Goal: Information Seeking & Learning: Learn about a topic

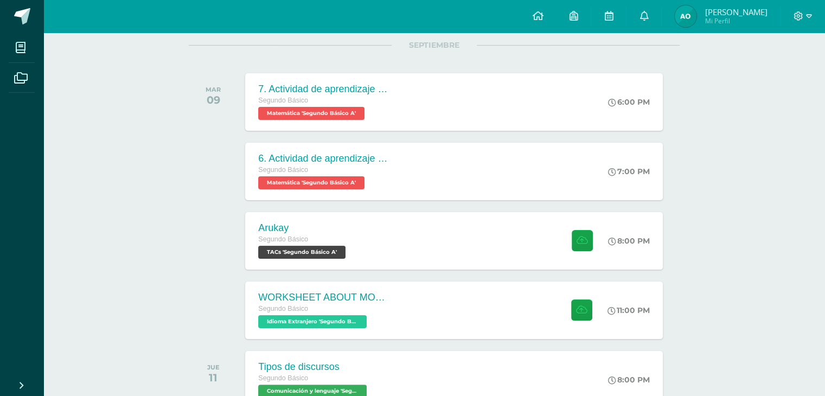
scroll to position [153, 0]
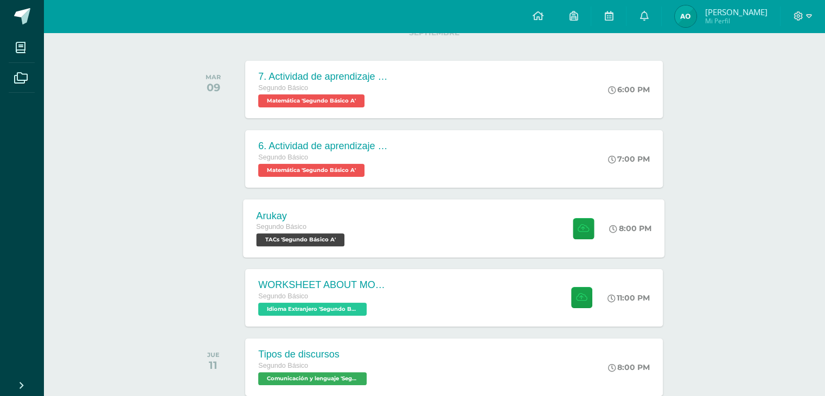
click at [475, 212] on div "Arukay Segundo Básico TACs 'Segundo Básico A' 8:00 PM [GEOGRAPHIC_DATA] TACs" at bounding box center [453, 228] width 421 height 58
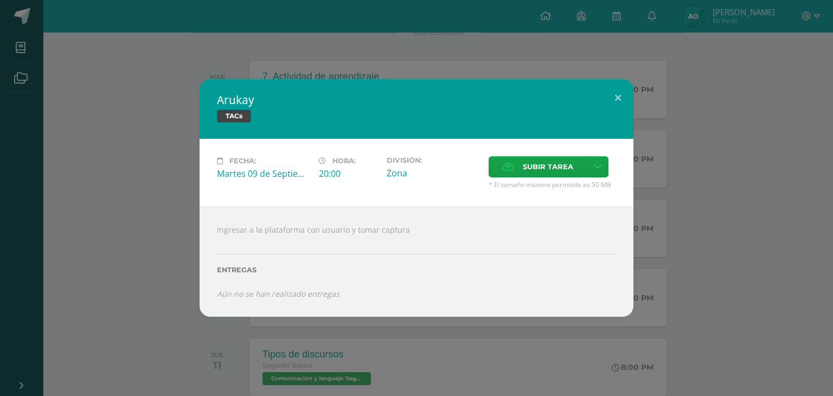
click at [177, 252] on div "Arukay TACs Fecha: [DATE] Hora: 20:00 División: Zona" at bounding box center [416, 197] width 824 height 237
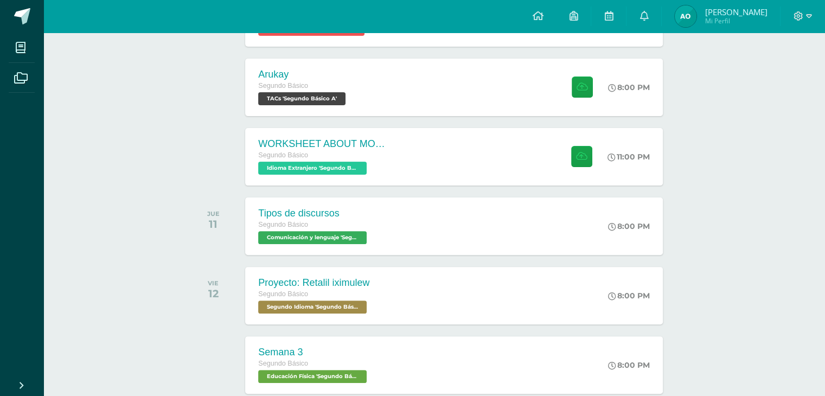
scroll to position [284, 0]
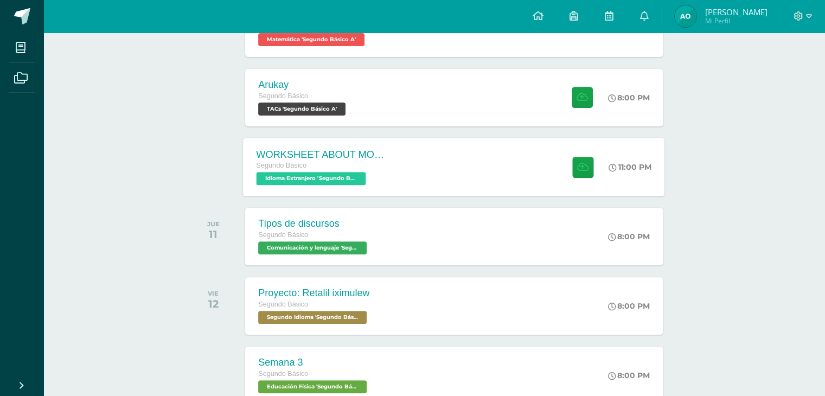
click at [328, 187] on div "WORKSHEET ABOUT MODAL VERBS Segundo Básico Idioma Extranjero 'Segundo Básico A'" at bounding box center [322, 167] width 158 height 58
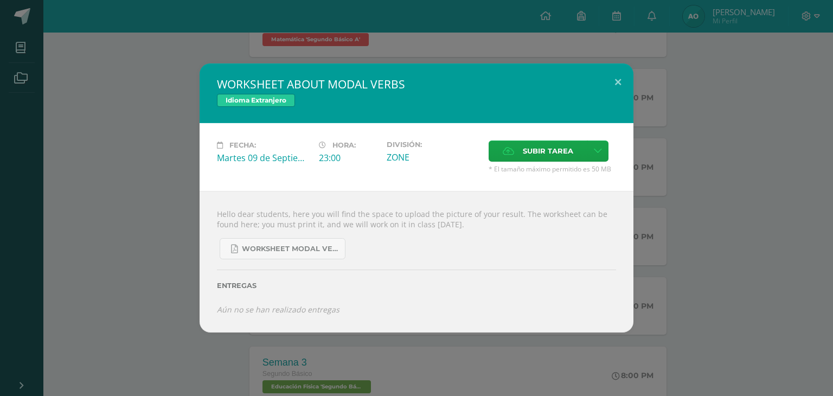
click at [167, 165] on div "WORKSHEET ABOUT MODAL VERBS Idioma Extranjero Fecha: Martes 09 de Septiembre Ho…" at bounding box center [416, 197] width 824 height 268
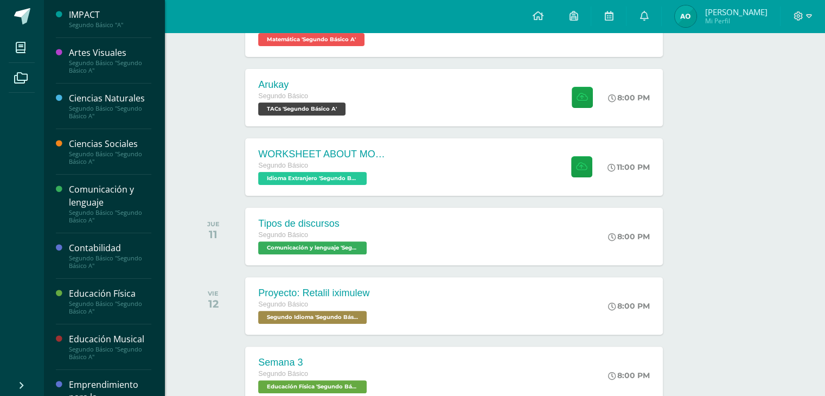
drag, startPoint x: 126, startPoint y: 91, endPoint x: 126, endPoint y: 101, distance: 10.3
click at [126, 101] on div "Ciencias Naturales Segundo Básico "Segundo Básico A"" at bounding box center [103, 107] width 95 height 46
click at [126, 101] on div "Ciencias Naturales" at bounding box center [110, 98] width 82 height 12
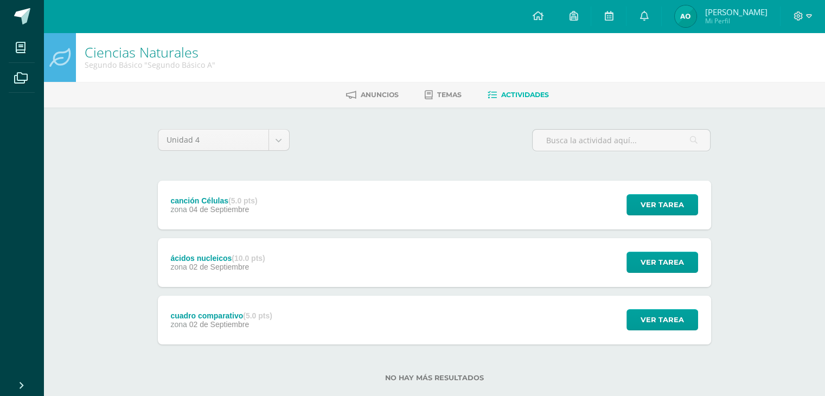
click at [429, 200] on div "canción Células (5.0 pts) zona [DATE] Ver tarea canción Células Ciencias Natura…" at bounding box center [434, 205] width 553 height 49
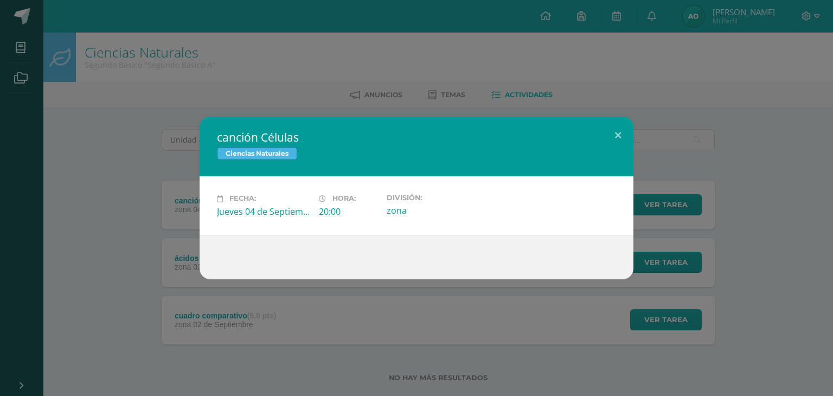
click at [178, 241] on div "canción Células Ciencias Naturales Fecha: [DATE] Hora: 20:00 División:" at bounding box center [416, 198] width 824 height 162
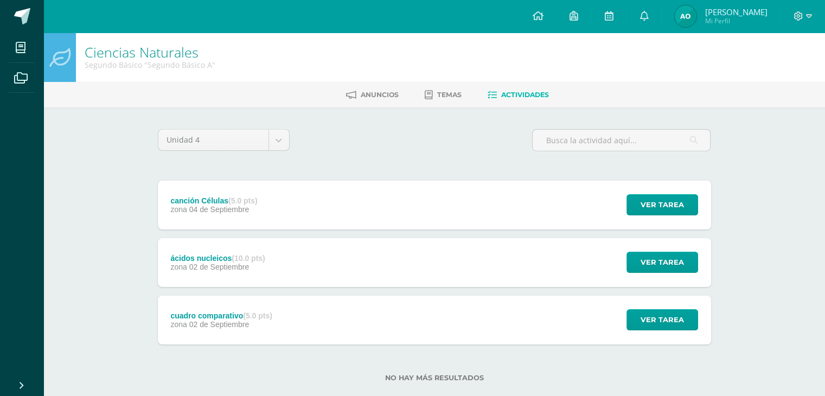
click at [210, 258] on div "ácidos nucleicos (10.0 pts)" at bounding box center [217, 258] width 94 height 9
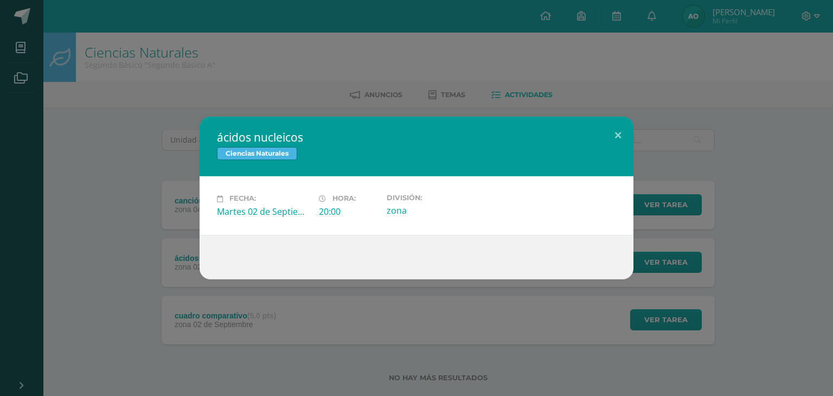
click at [214, 293] on div "ácidos nucleicos Ciencias Naturales Fecha: [DATE] Hora: 20:00 División:" at bounding box center [416, 198] width 833 height 396
